Goal: Information Seeking & Learning: Learn about a topic

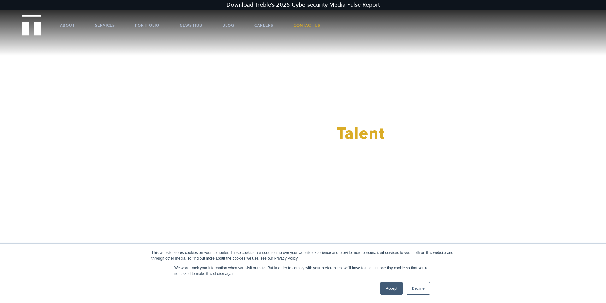
click at [386, 286] on link "Accept" at bounding box center [392, 288] width 22 height 13
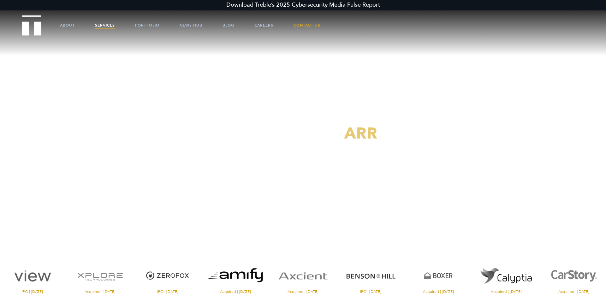
click at [105, 23] on link "Services" at bounding box center [105, 25] width 20 height 19
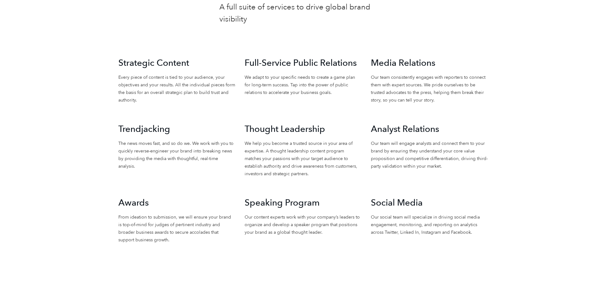
scroll to position [714, 0]
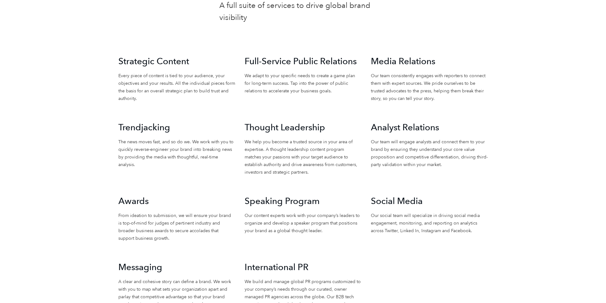
click at [140, 200] on h3 "Awards" at bounding box center [176, 201] width 117 height 12
